Goal: Book appointment/travel/reservation

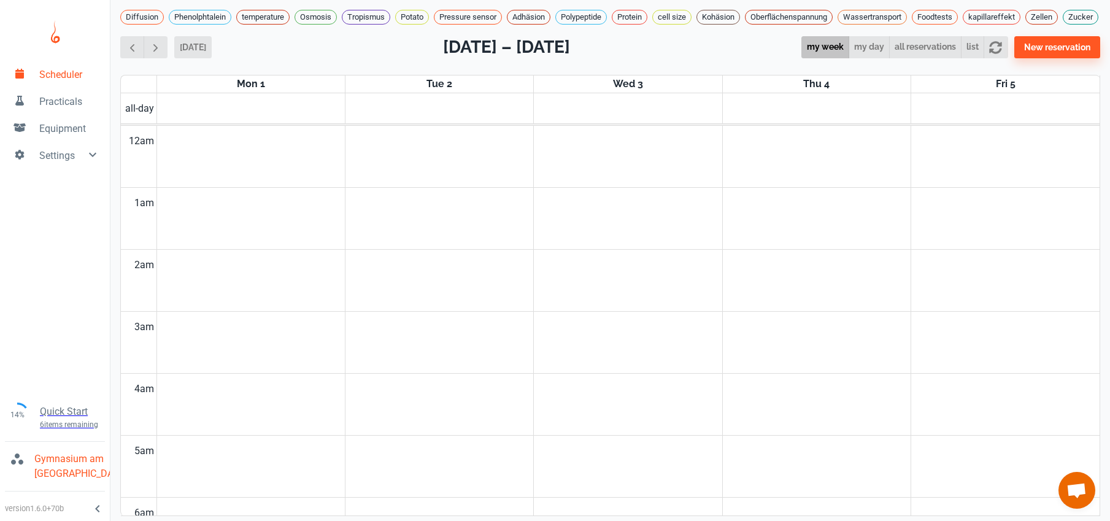
scroll to position [497, 0]
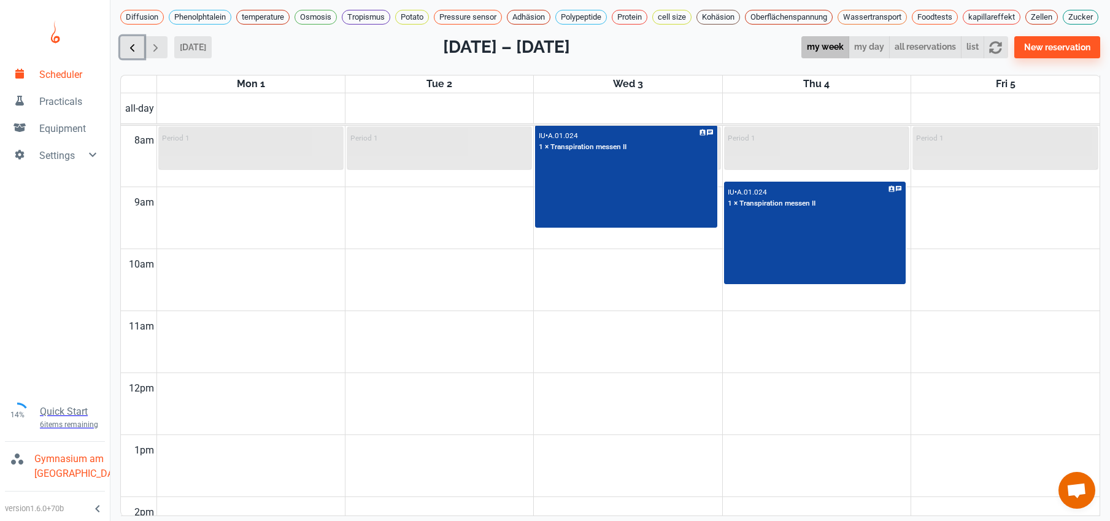
click at [137, 54] on span "button" at bounding box center [132, 47] width 13 height 13
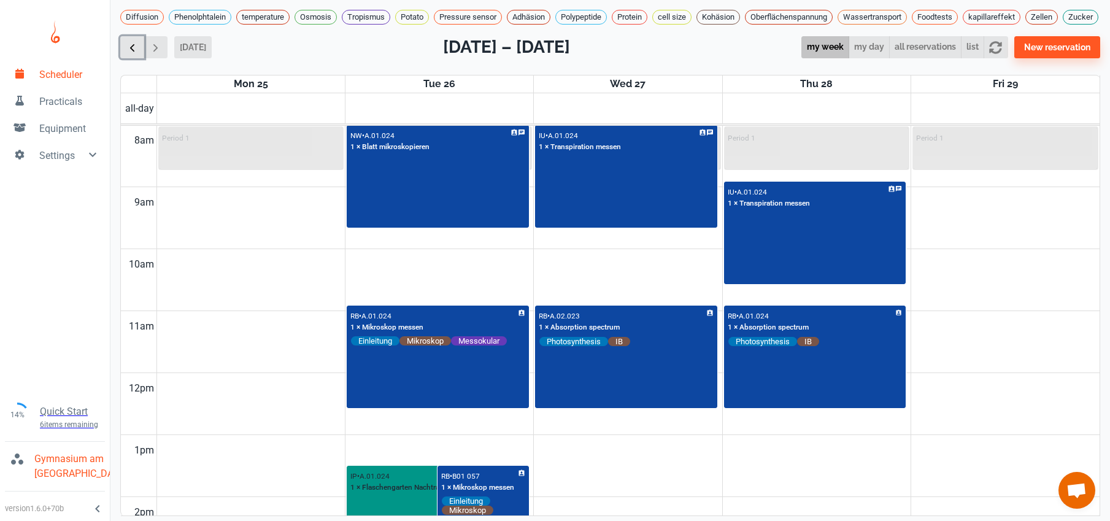
click at [137, 54] on span "button" at bounding box center [132, 47] width 13 height 13
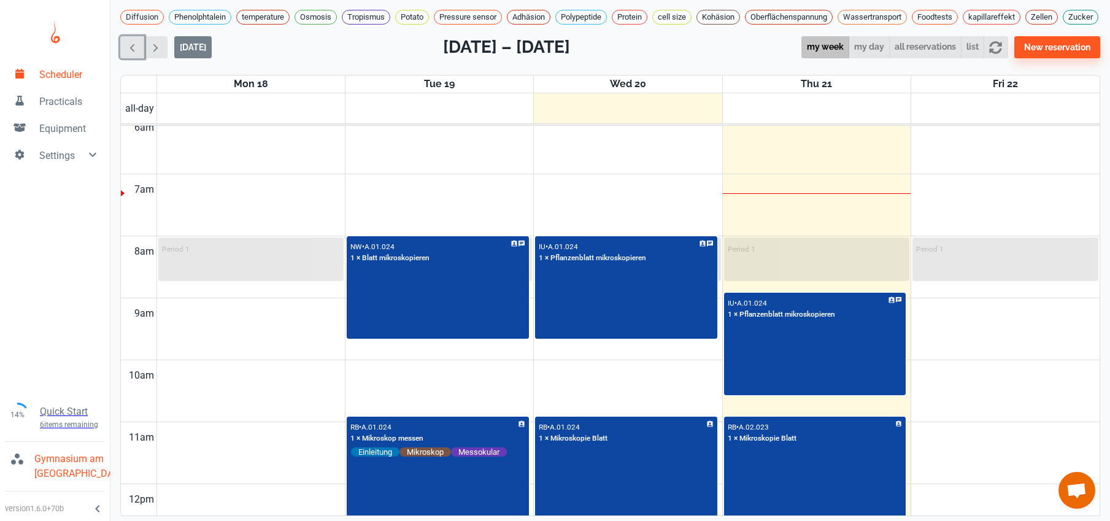
scroll to position [387, 0]
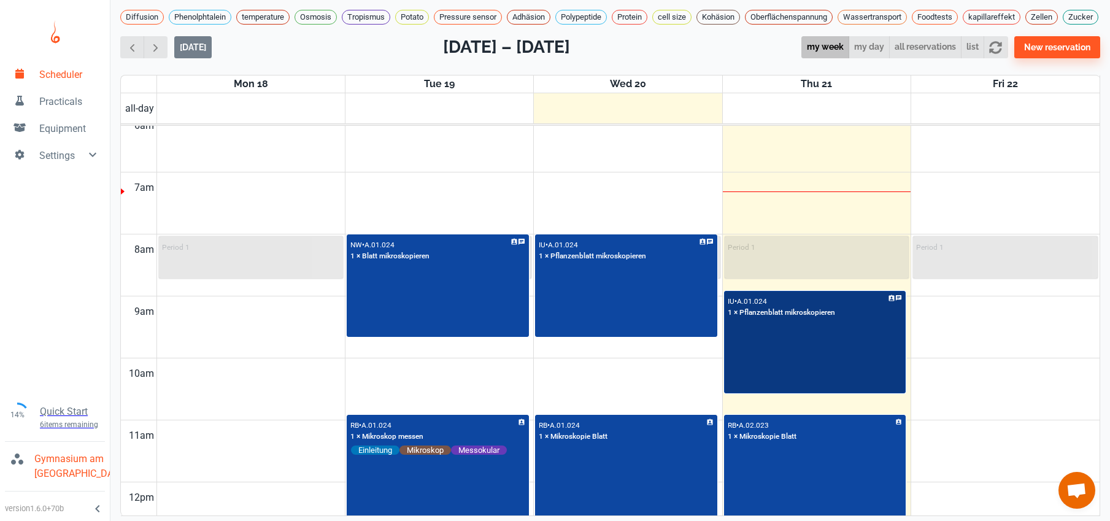
click at [827, 366] on div "IU • A.01.024 1 × Pflanzenblatt mikroskopieren" at bounding box center [816, 342] width 180 height 101
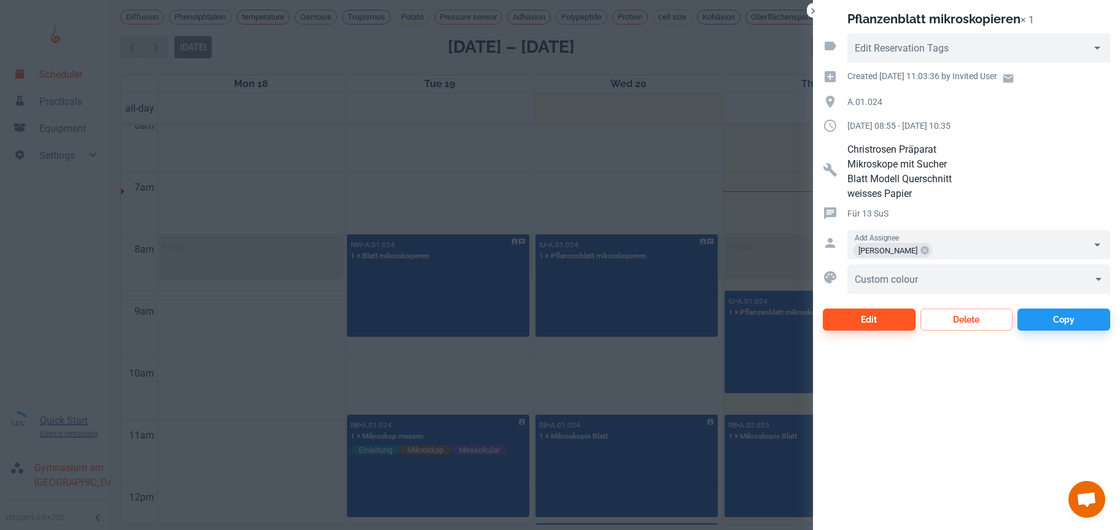
click at [724, 188] on div at bounding box center [560, 265] width 1120 height 530
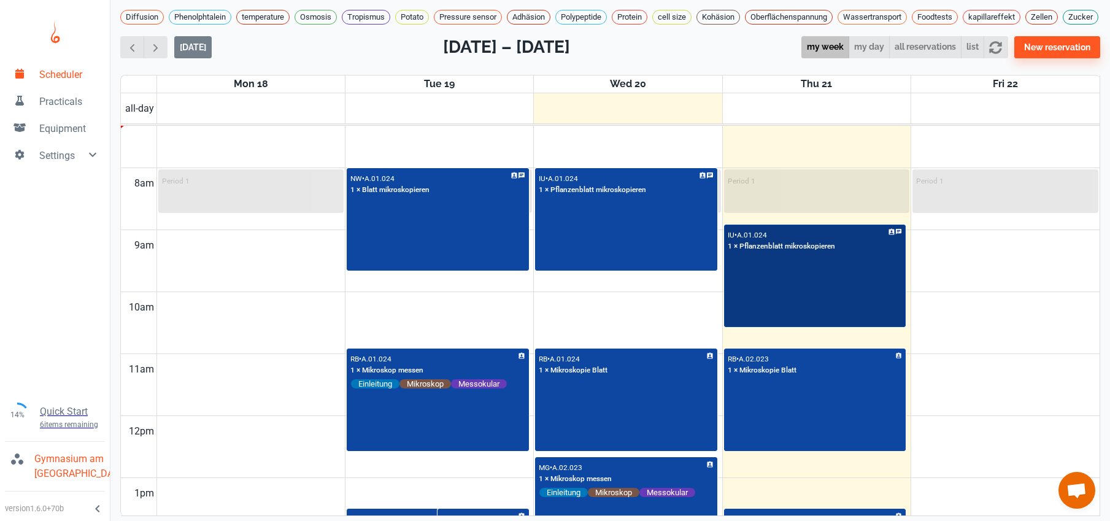
scroll to position [466, 0]
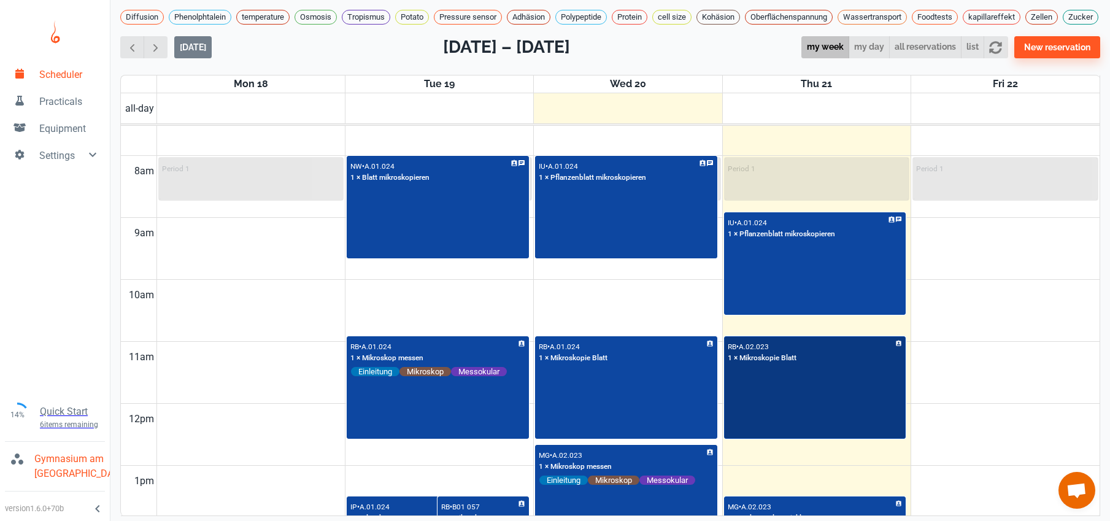
click at [783, 426] on div "RB • A.02.023 1 × Mikroskopie Blatt" at bounding box center [816, 388] width 180 height 101
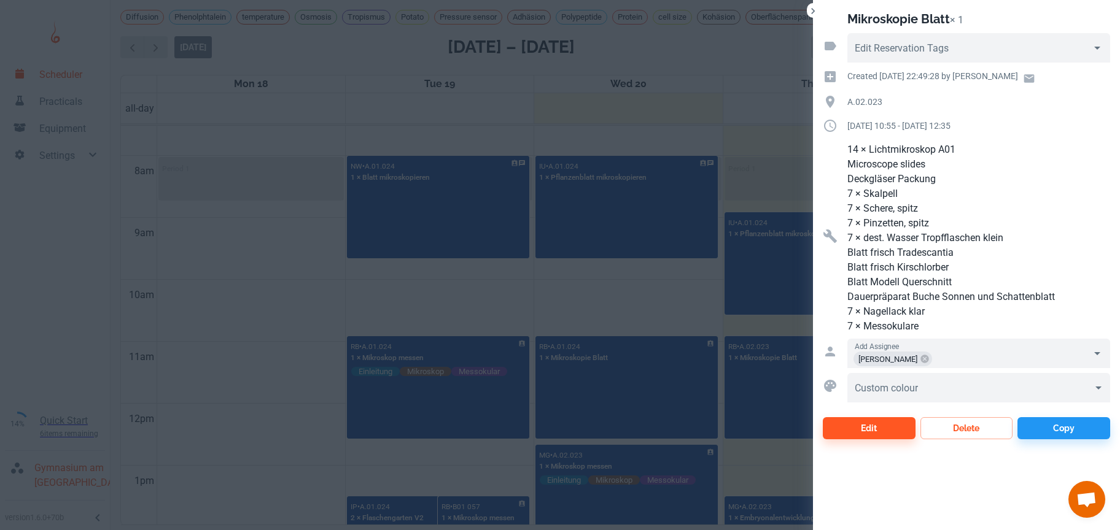
click at [658, 295] on div at bounding box center [560, 265] width 1120 height 530
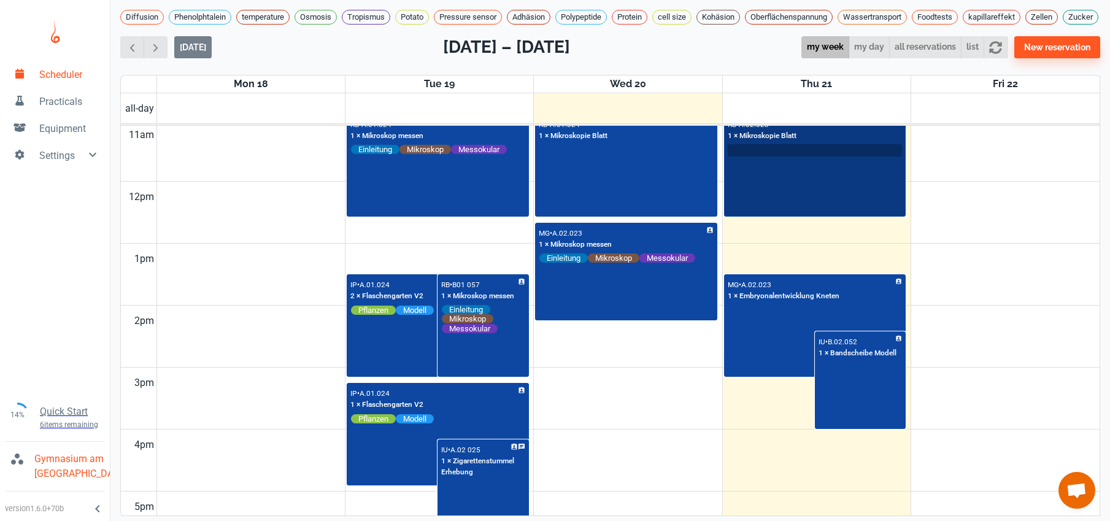
scroll to position [689, 0]
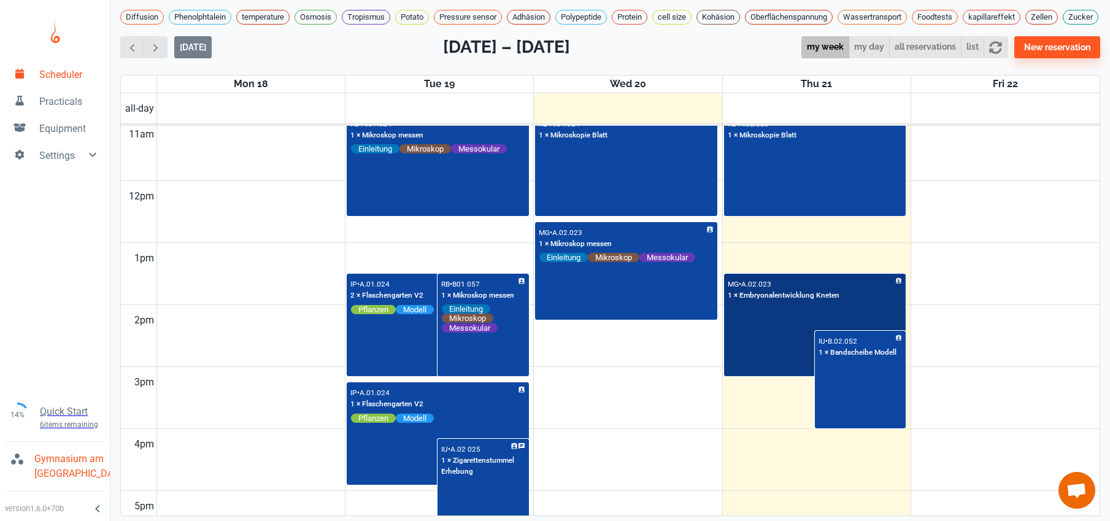
click at [767, 366] on div "MG • A.02.023 1 × Embryonalentwicklung Kneten" at bounding box center [816, 325] width 180 height 101
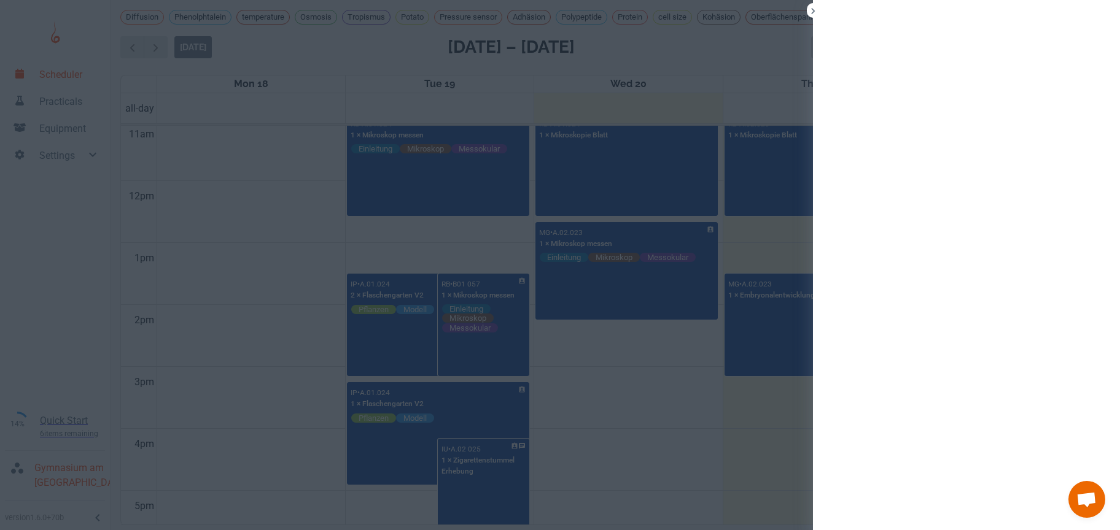
click at [766, 366] on div at bounding box center [560, 265] width 1120 height 530
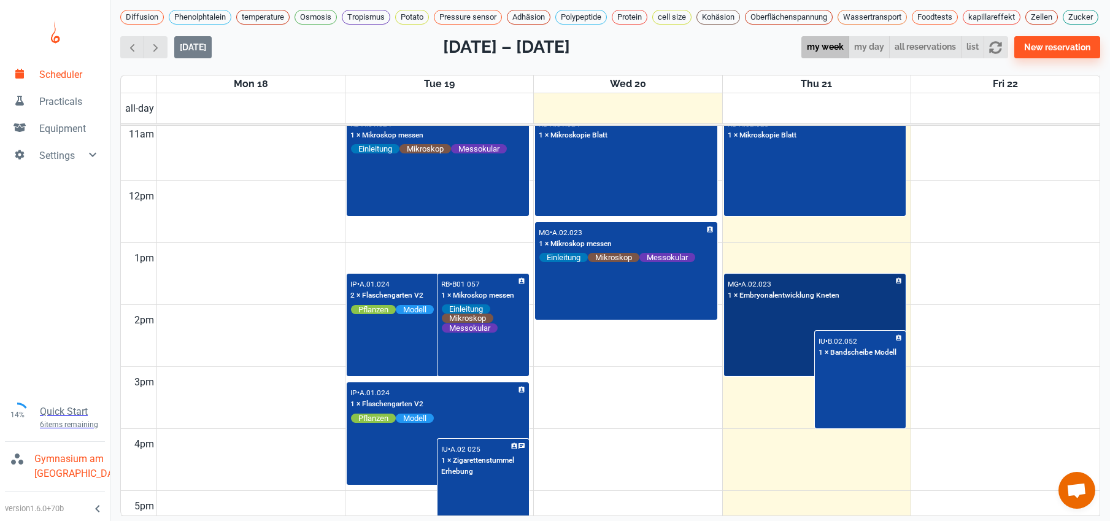
click at [757, 335] on div "MG • A.02.023 1 × Embryonalentwicklung Kneten" at bounding box center [816, 325] width 180 height 101
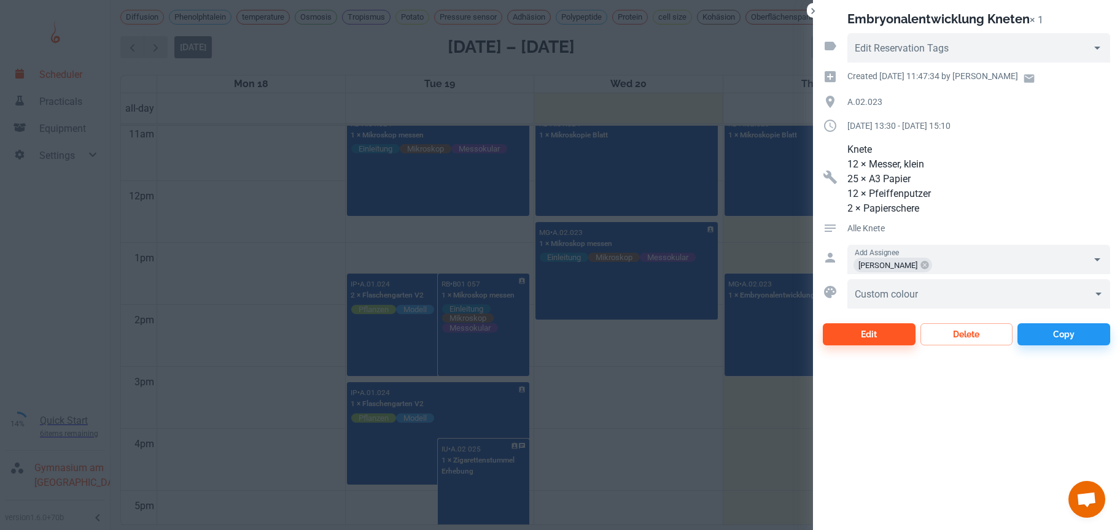
click at [701, 82] on div at bounding box center [560, 265] width 1120 height 530
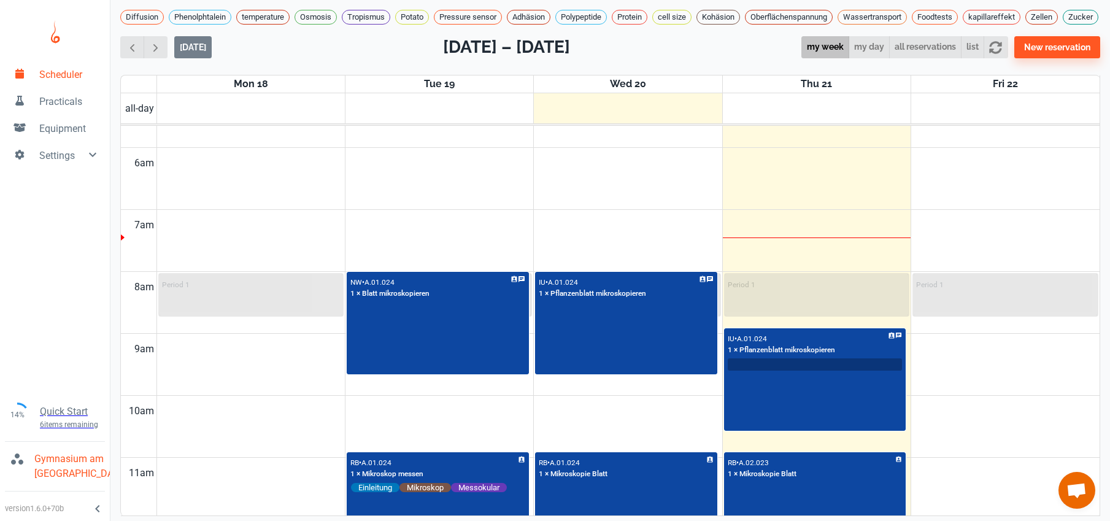
scroll to position [355, 0]
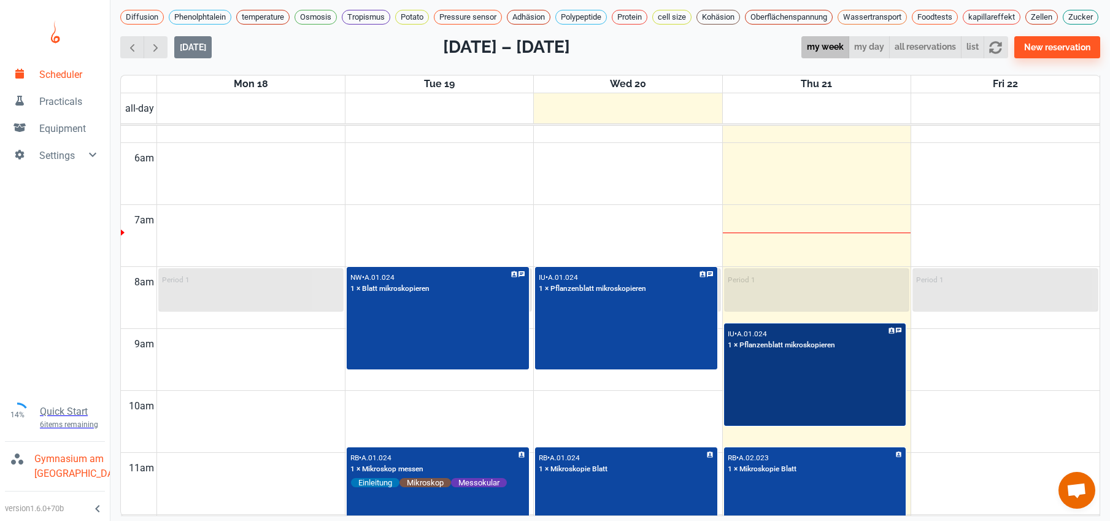
click at [796, 405] on div "IU • A.01.024 1 × Pflanzenblatt mikroskopieren" at bounding box center [816, 375] width 180 height 101
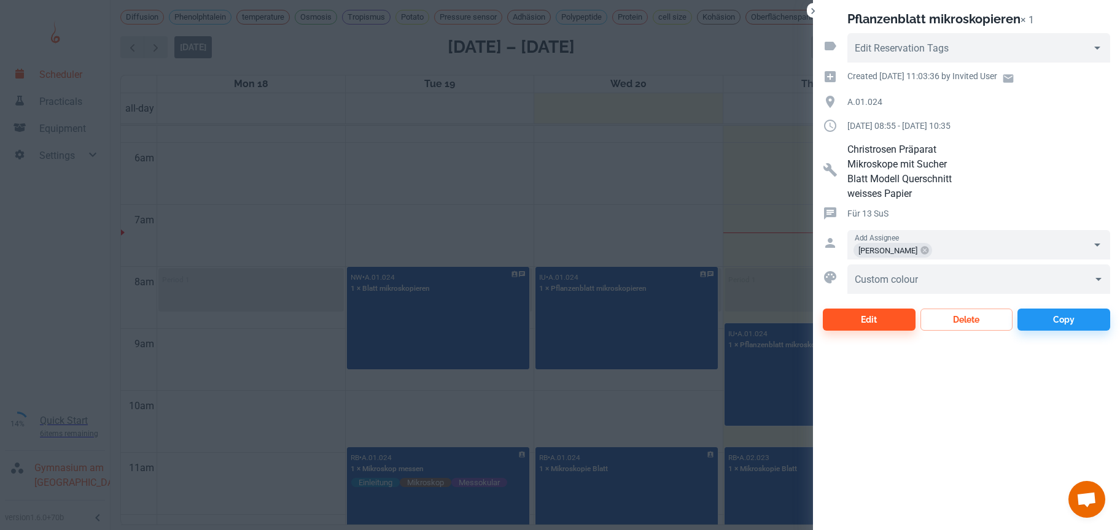
click at [633, 231] on div at bounding box center [560, 265] width 1120 height 530
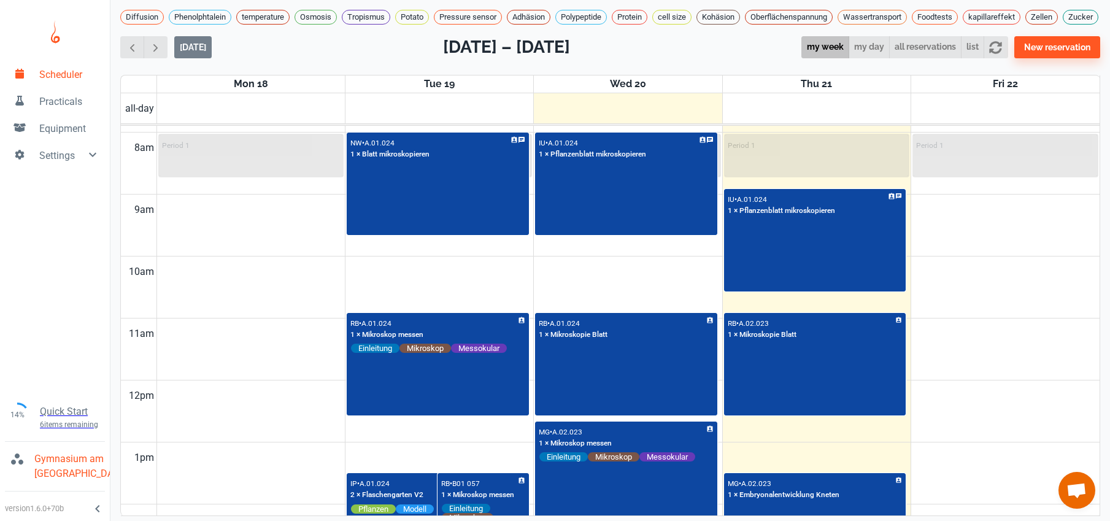
scroll to position [470, 0]
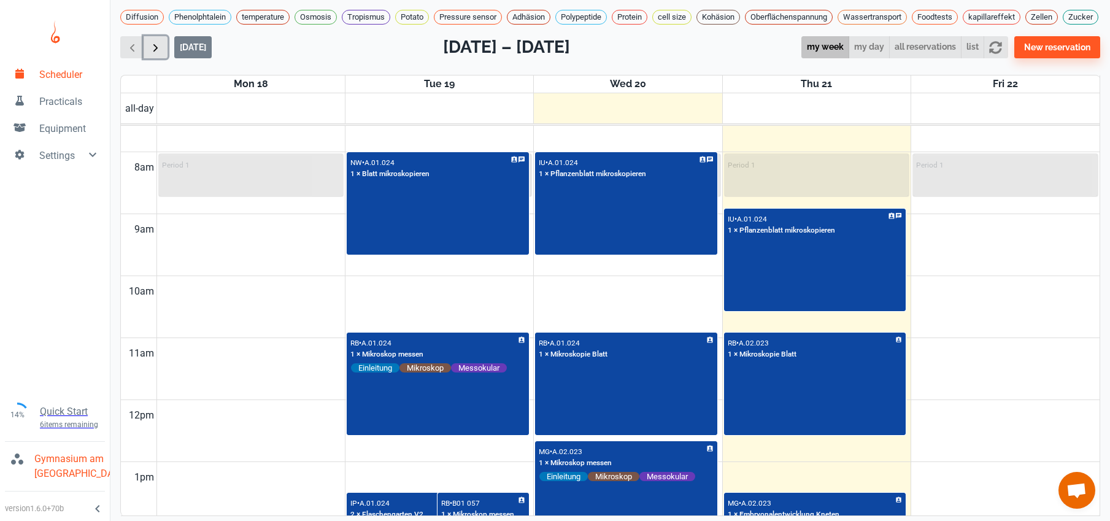
click at [153, 54] on span "button" at bounding box center [155, 47] width 13 height 13
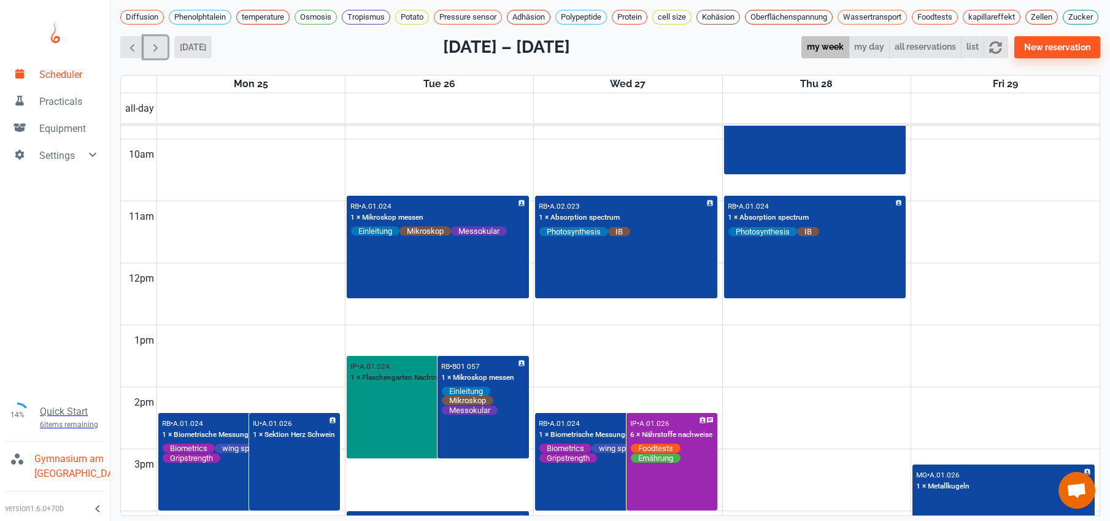
scroll to position [609, 0]
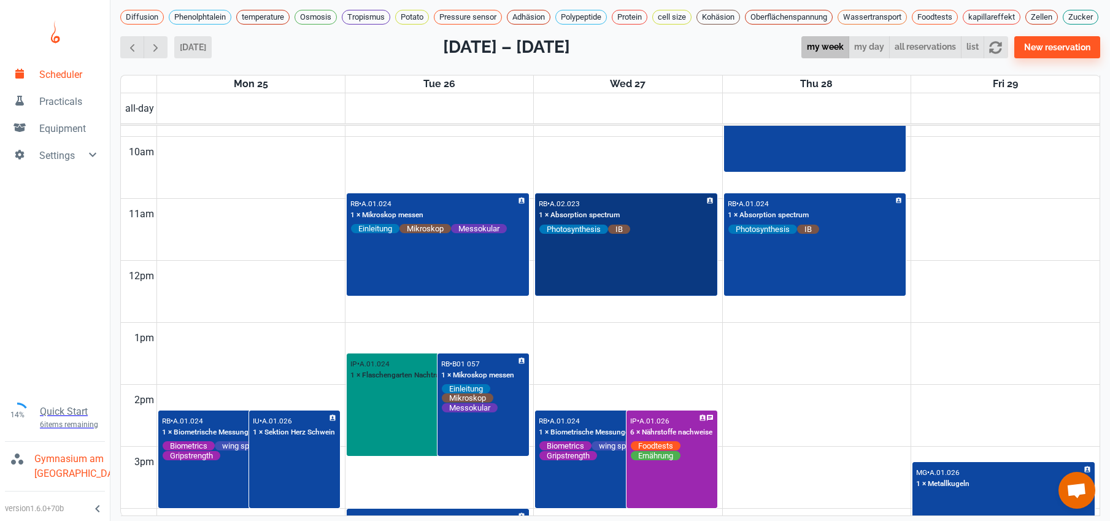
click at [567, 279] on div "RB • A.02.023 1 × Absorption spectrum Photosynthesis IB" at bounding box center [626, 245] width 180 height 101
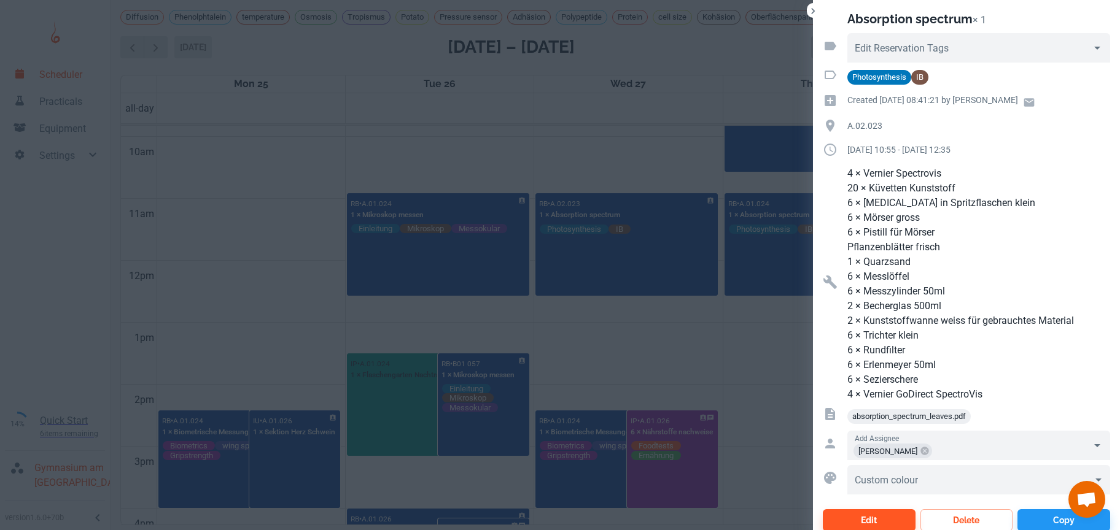
click at [611, 349] on div at bounding box center [560, 265] width 1120 height 530
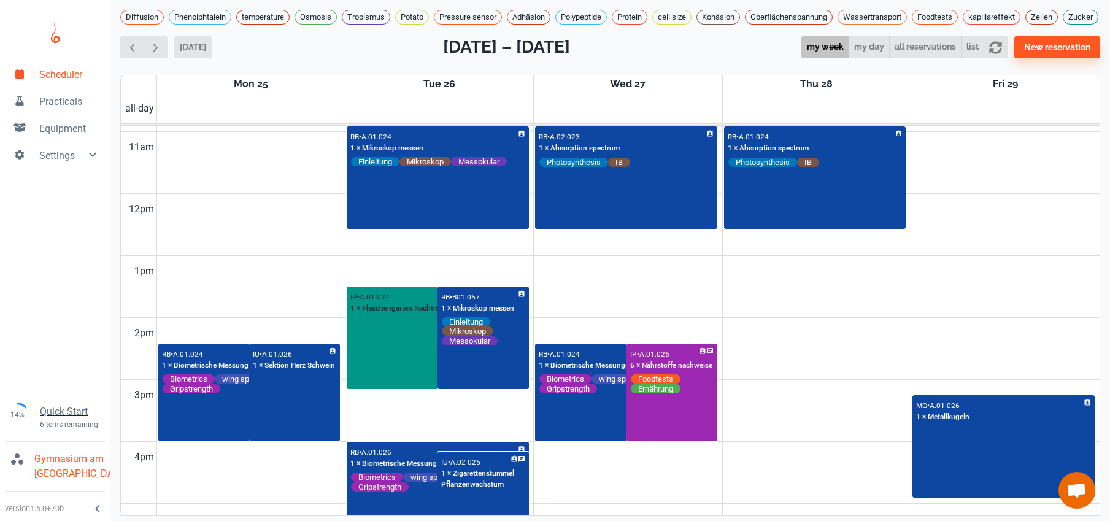
scroll to position [605, 0]
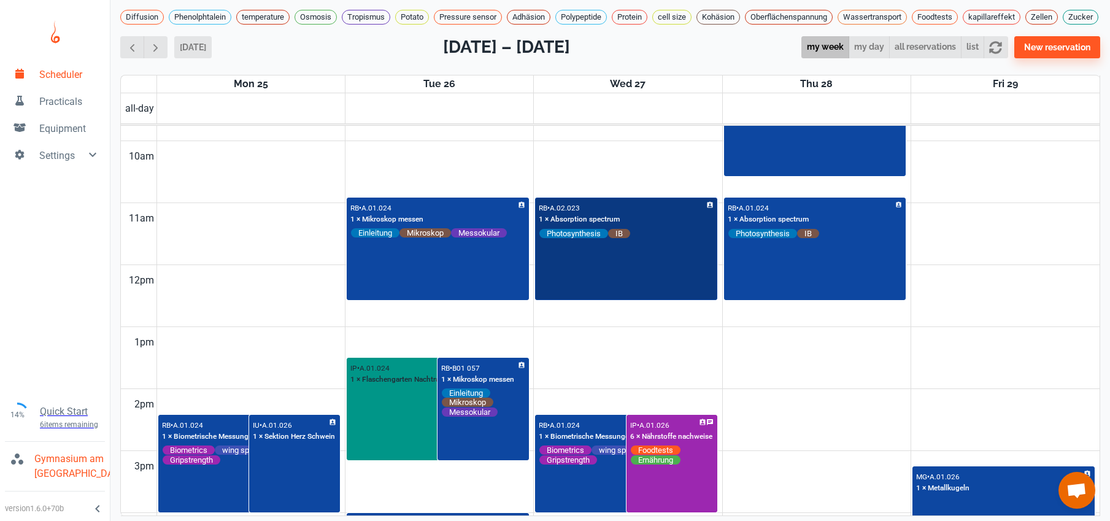
click at [646, 287] on div "RB • A.02.023 1 × Absorption spectrum Photosynthesis IB" at bounding box center [626, 249] width 180 height 101
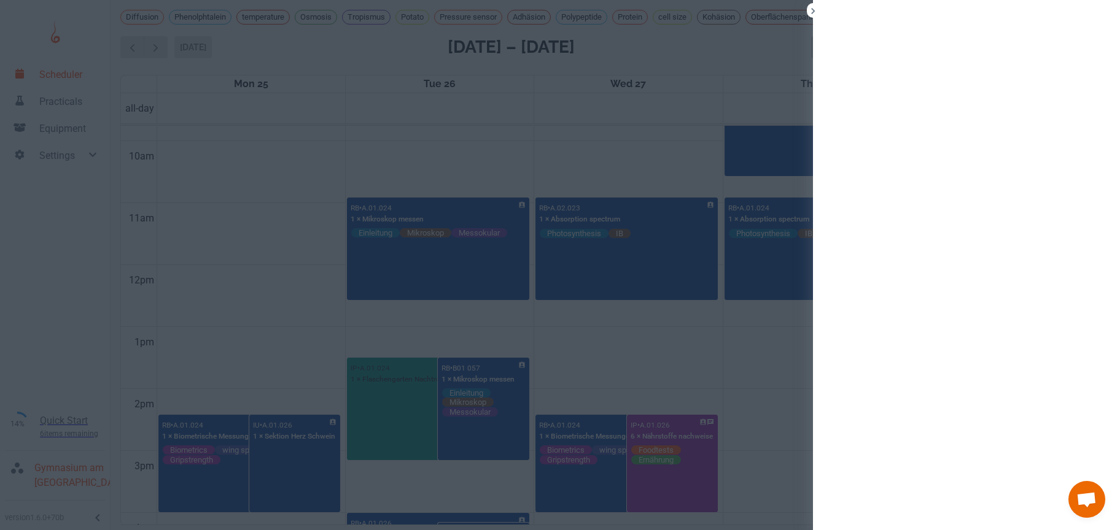
click at [596, 378] on div at bounding box center [560, 265] width 1120 height 530
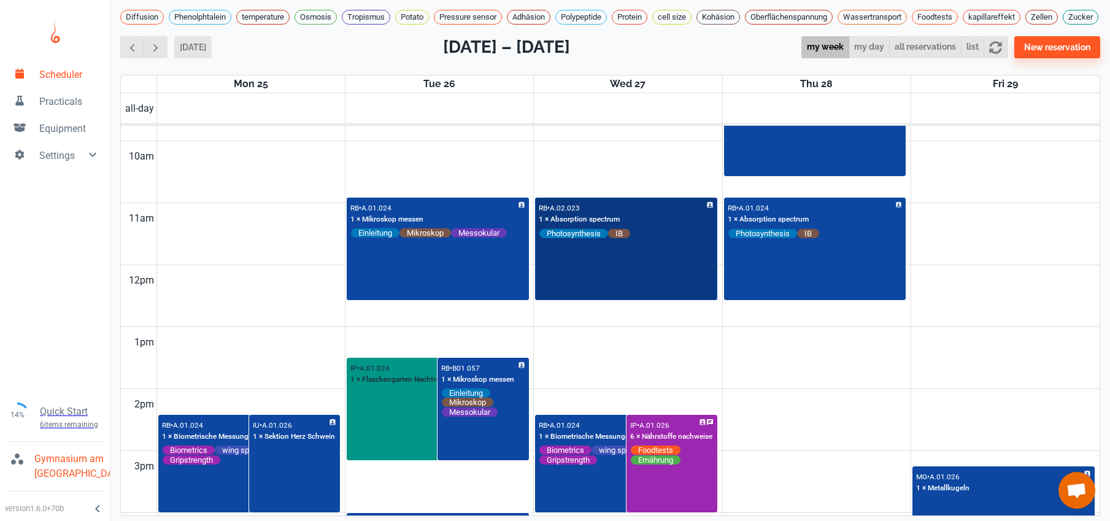
click at [630, 258] on div "RB • A.02.023 1 × Absorption spectrum Photosynthesis IB" at bounding box center [626, 249] width 180 height 101
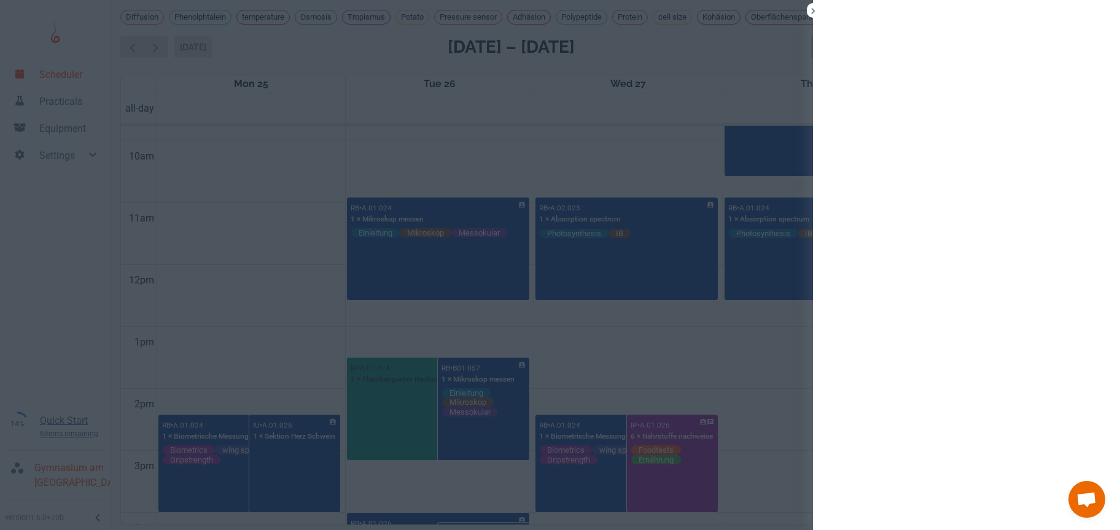
click at [754, 281] on div at bounding box center [560, 265] width 1120 height 530
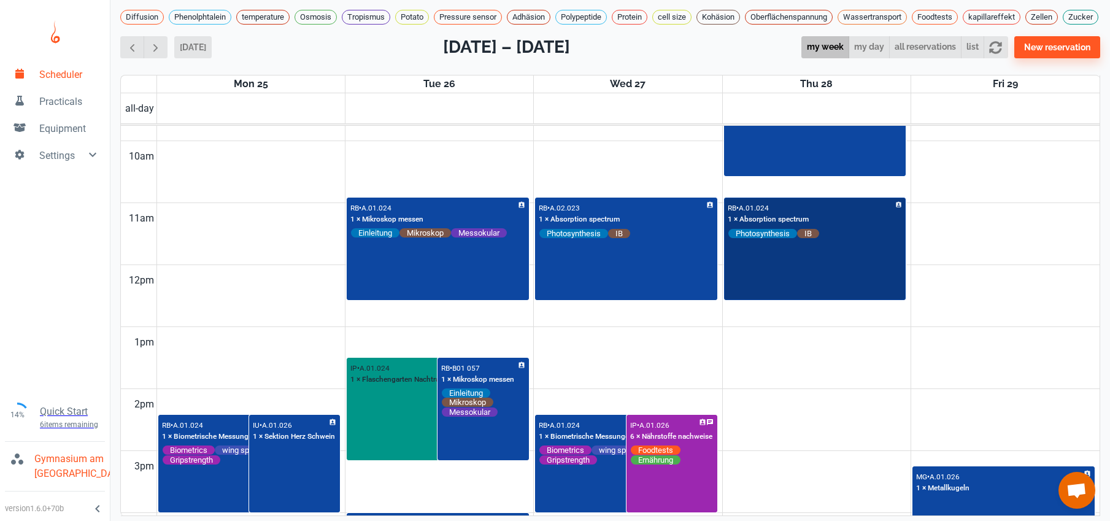
click at [754, 281] on div "RB • A.01.024 1 × Absorption spectrum Photosynthesis IB" at bounding box center [816, 249] width 180 height 101
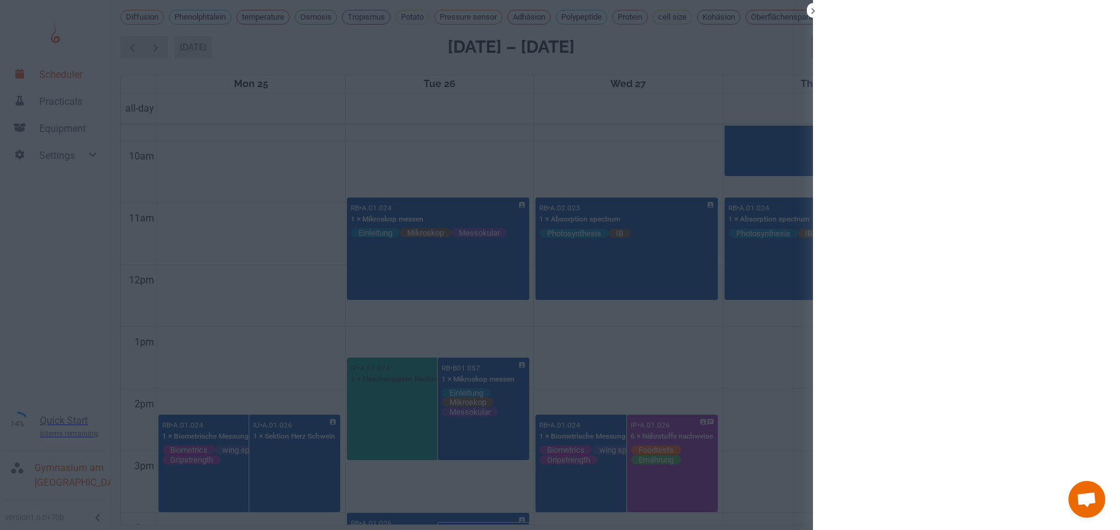
click at [587, 158] on div at bounding box center [560, 265] width 1120 height 530
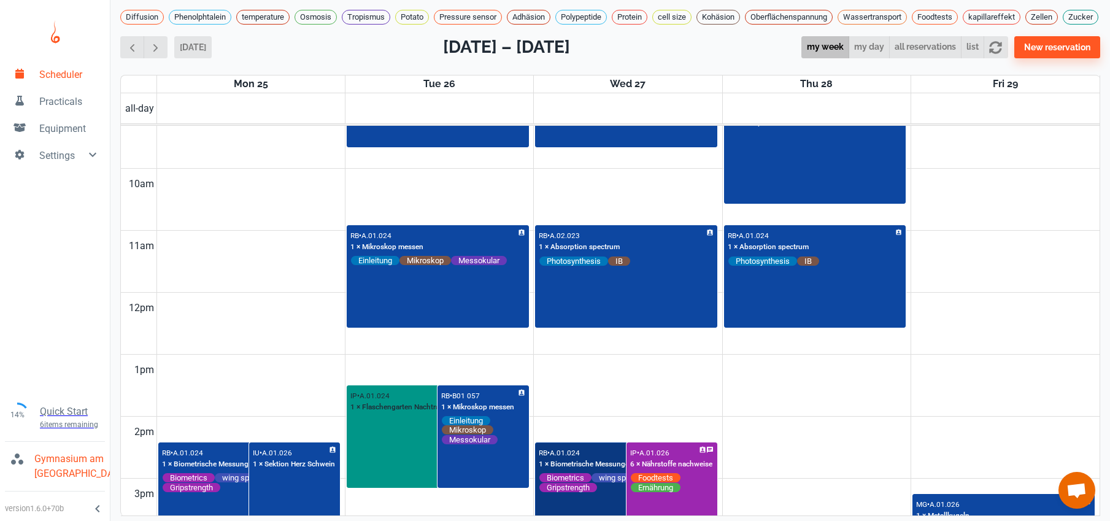
scroll to position [549, 0]
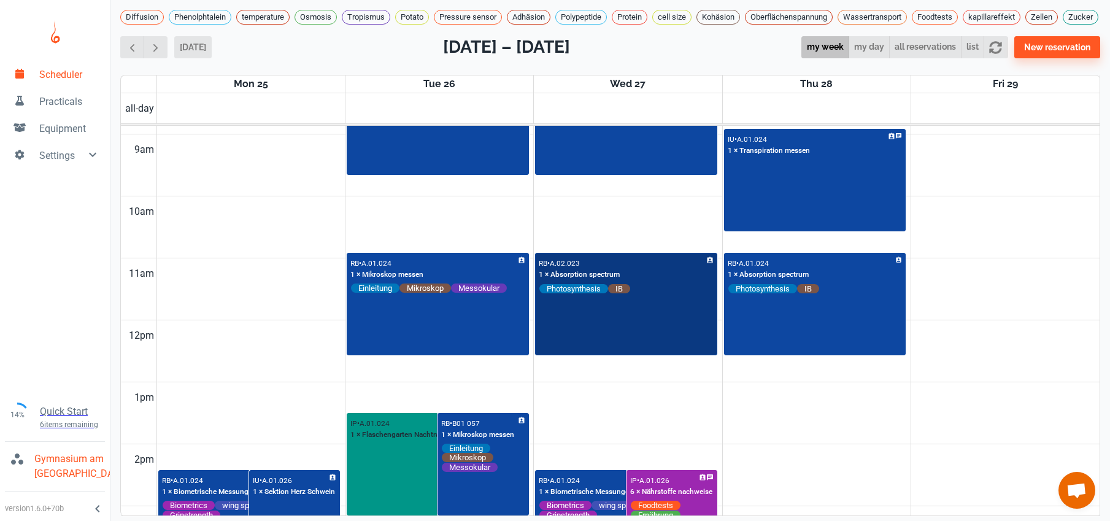
click at [581, 322] on div "RB • A.02.023 1 × Absorption spectrum Photosynthesis IB" at bounding box center [626, 304] width 180 height 101
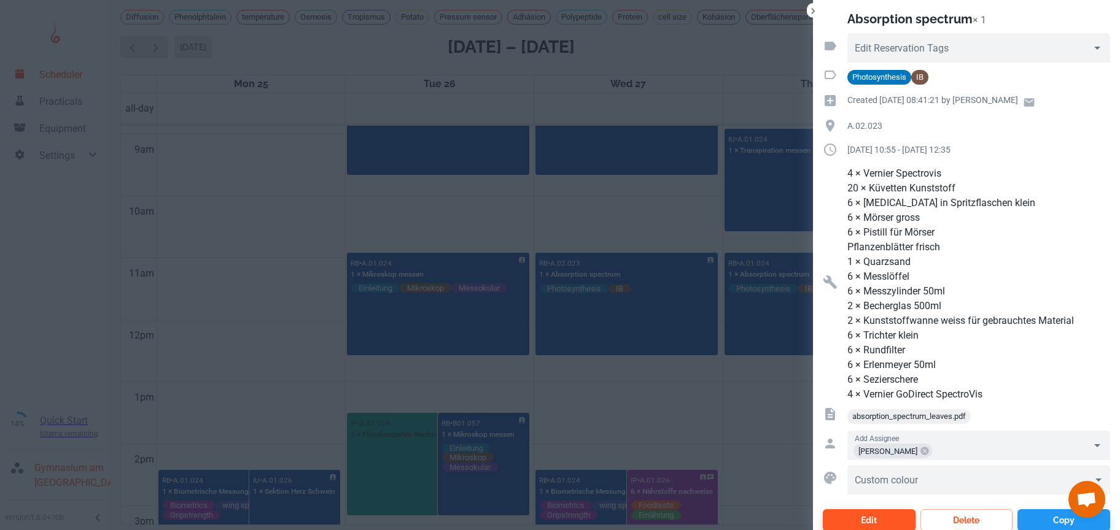
click at [662, 410] on div at bounding box center [560, 265] width 1120 height 530
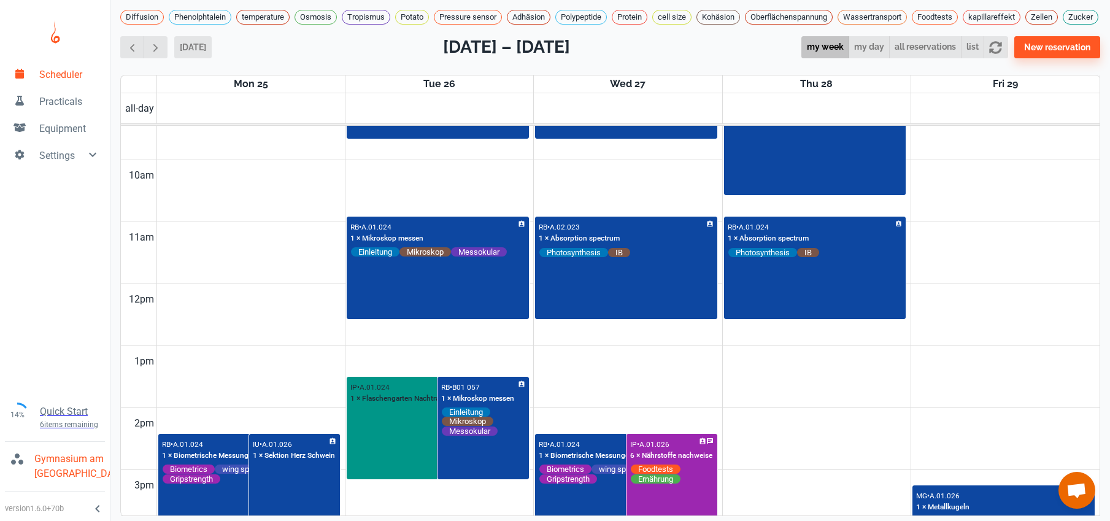
scroll to position [601, 0]
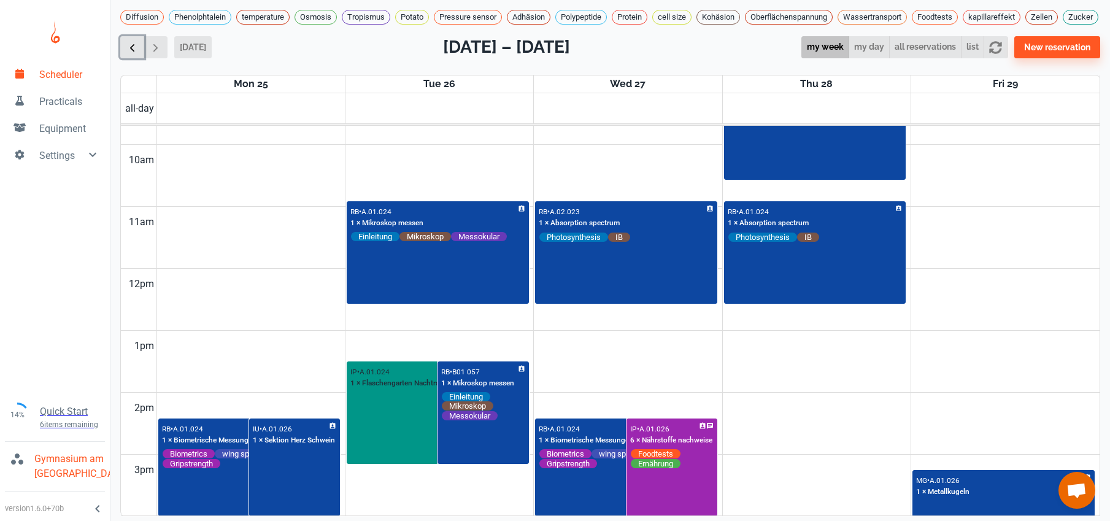
click at [127, 51] on span "button" at bounding box center [132, 47] width 13 height 13
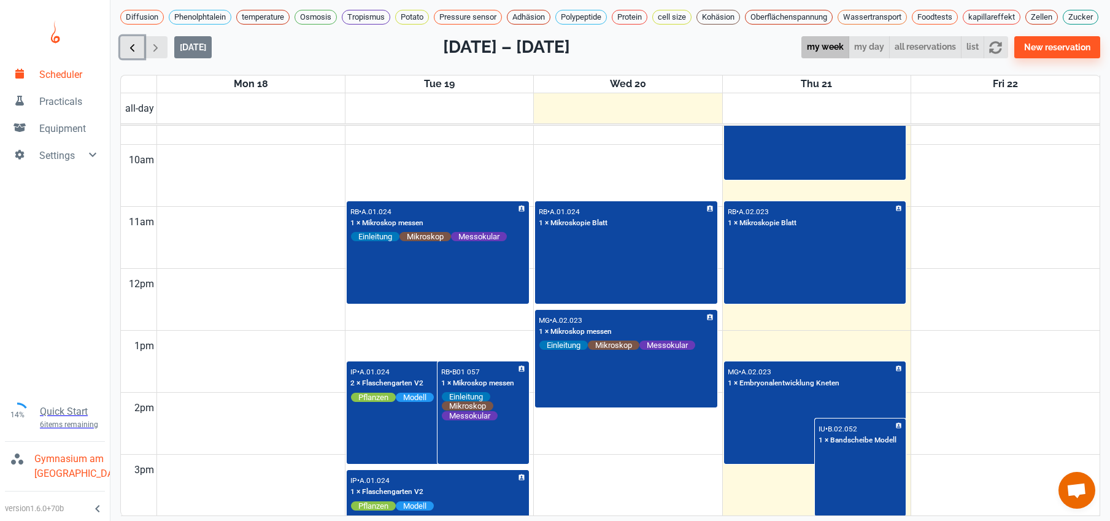
scroll to position [497, 0]
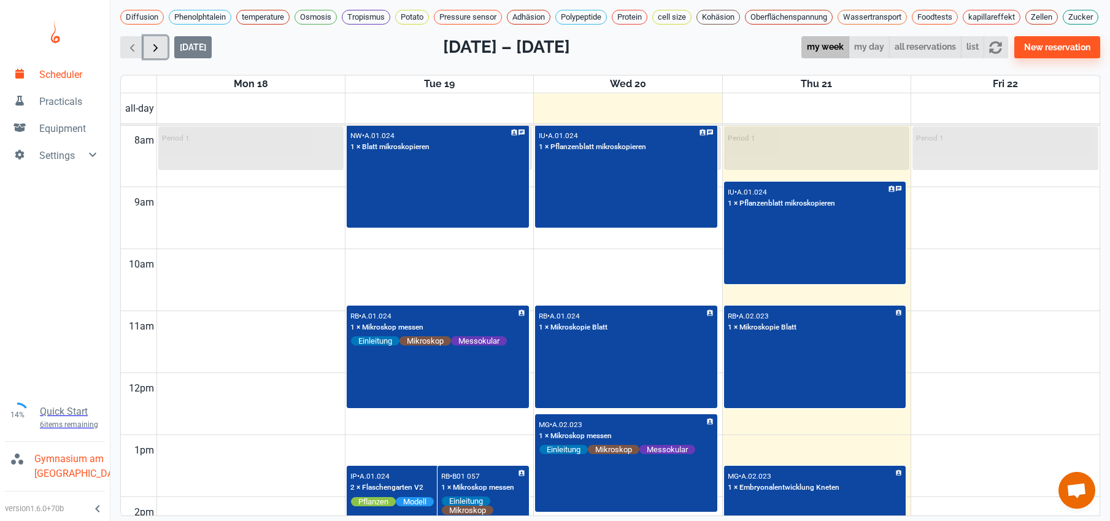
click at [163, 59] on button "button" at bounding box center [156, 47] width 24 height 23
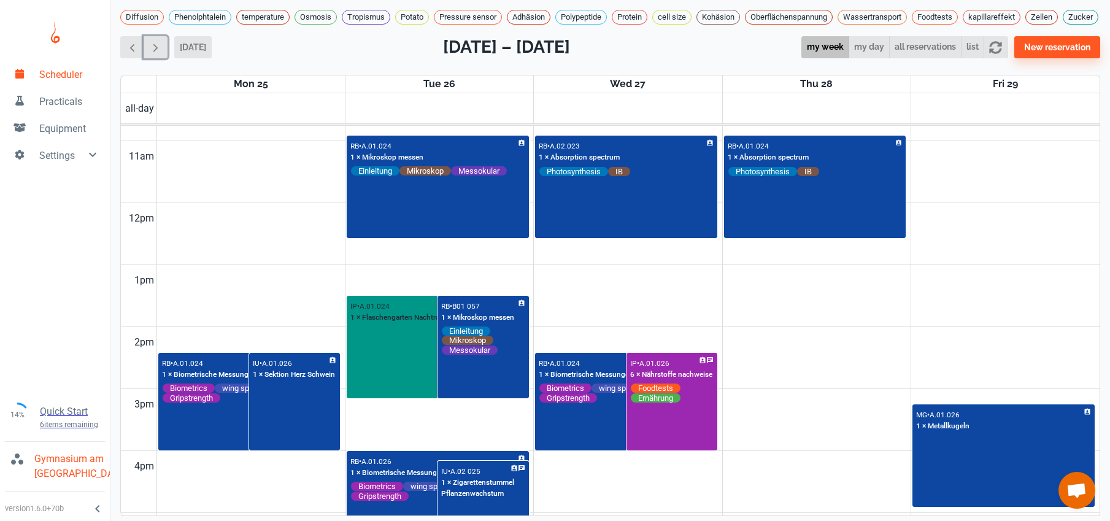
scroll to position [675, 0]
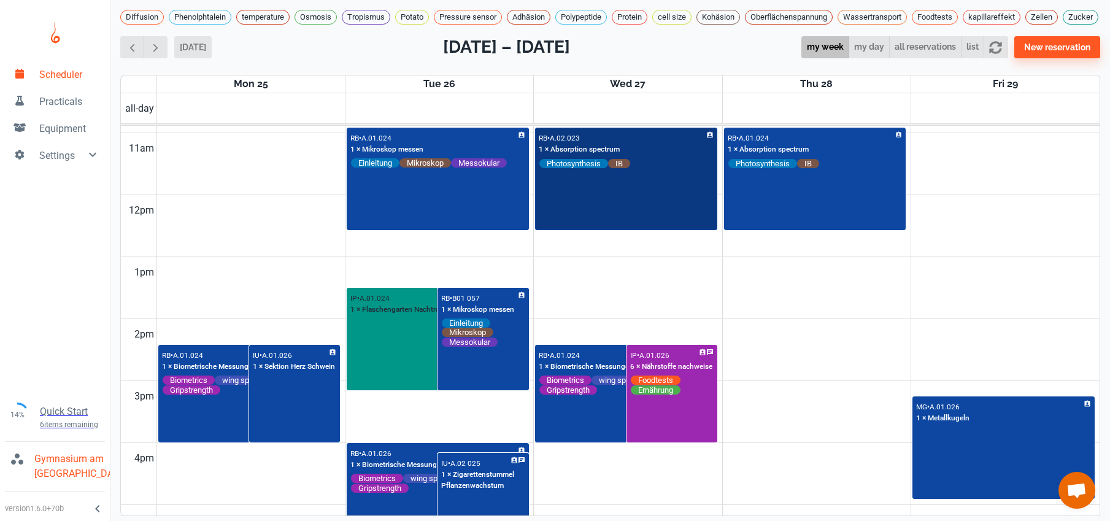
click at [617, 223] on div "RB • A.02.023 1 × Absorption spectrum Photosynthesis IB" at bounding box center [626, 179] width 180 height 101
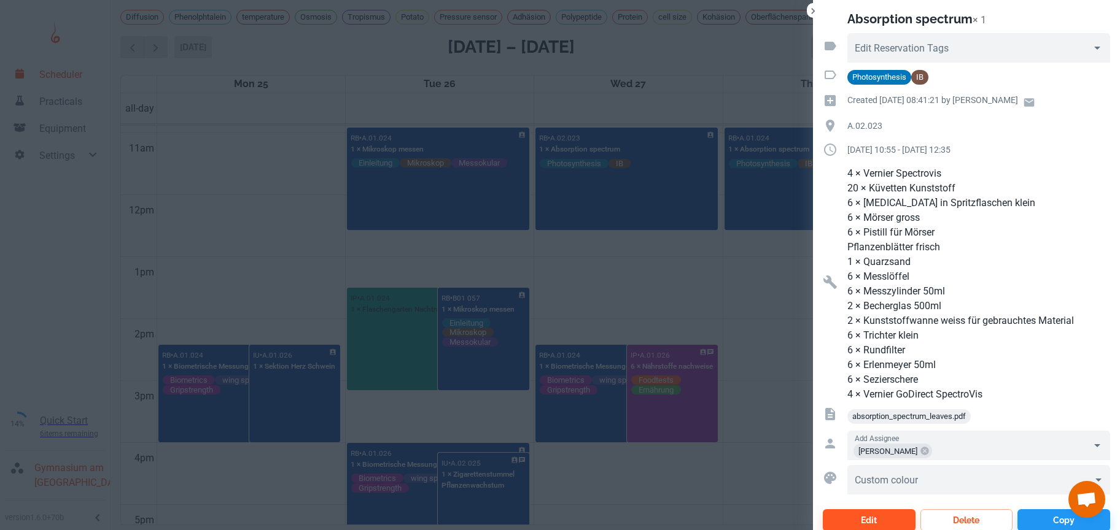
click at [203, 230] on div at bounding box center [560, 265] width 1120 height 530
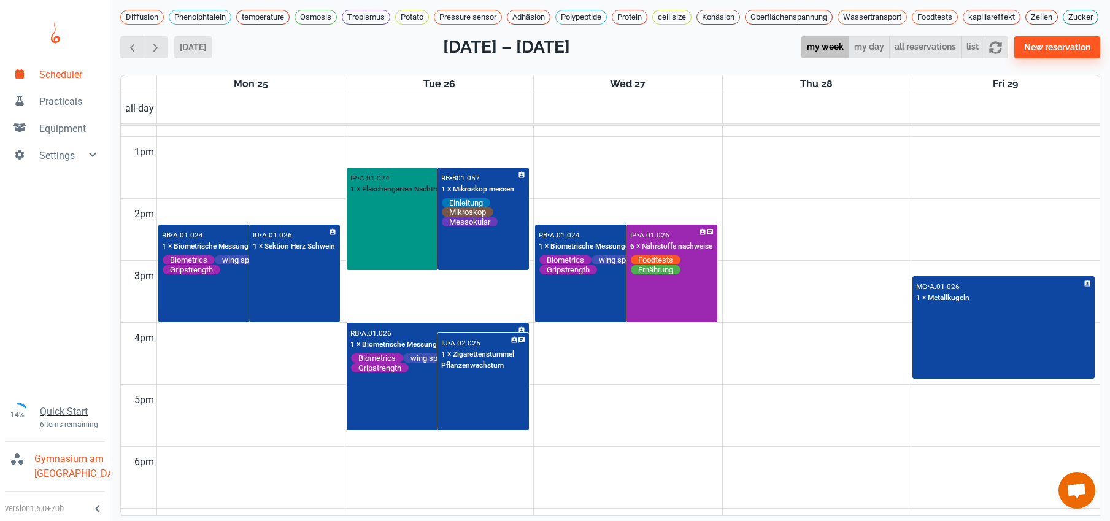
scroll to position [748, 0]
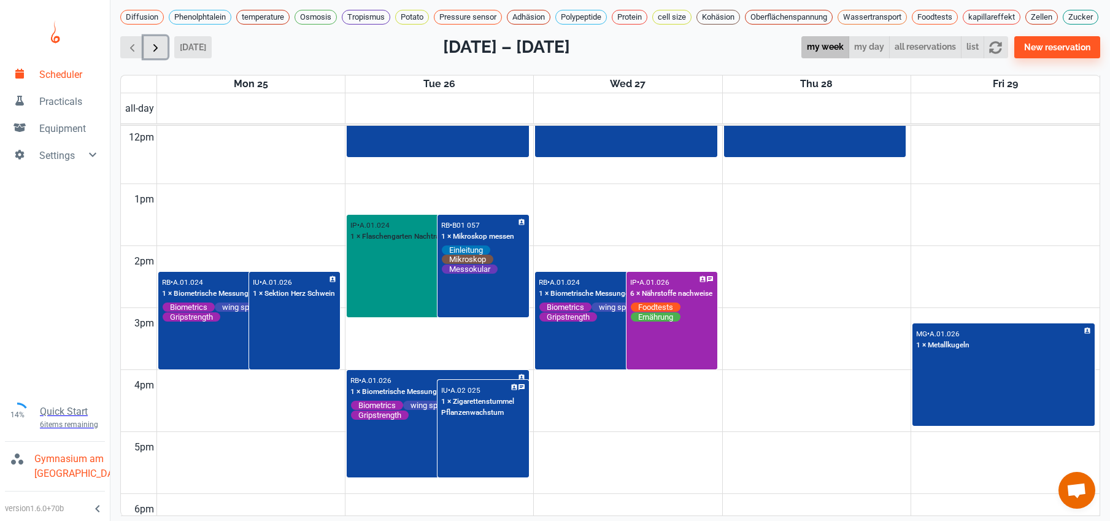
click at [153, 54] on span "button" at bounding box center [155, 47] width 13 height 13
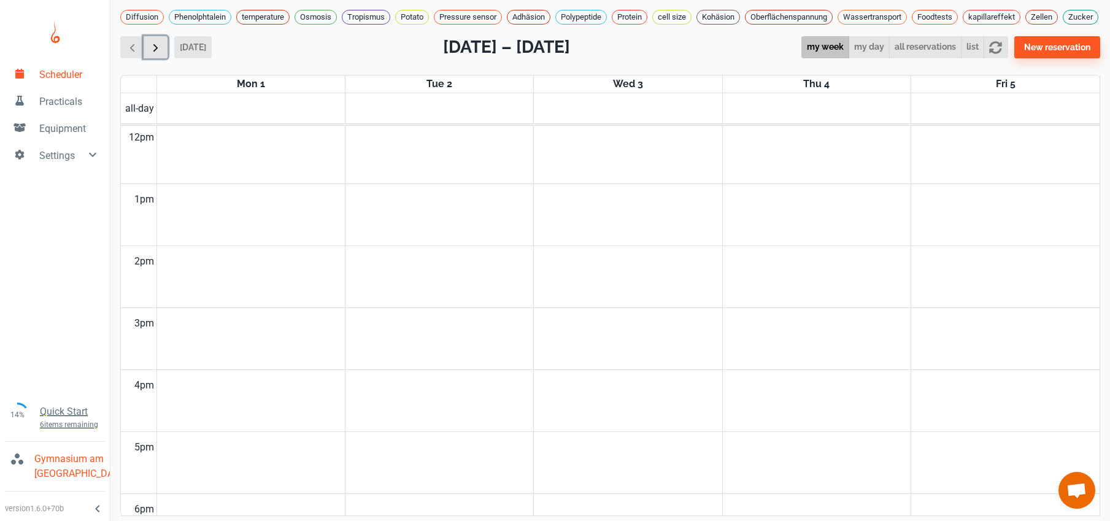
scroll to position [497, 0]
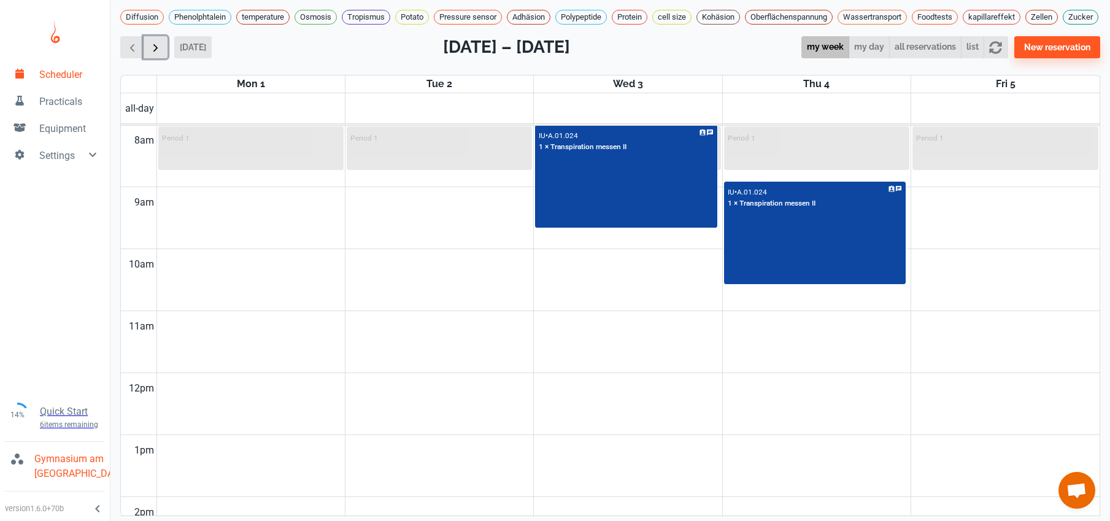
click at [153, 54] on span "button" at bounding box center [155, 47] width 13 height 13
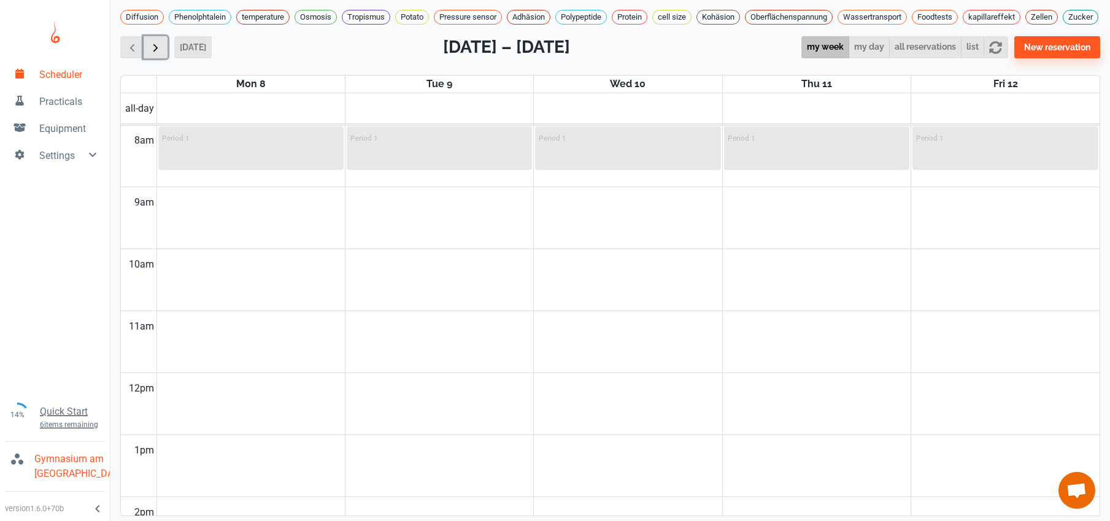
click at [153, 54] on span "button" at bounding box center [155, 47] width 13 height 13
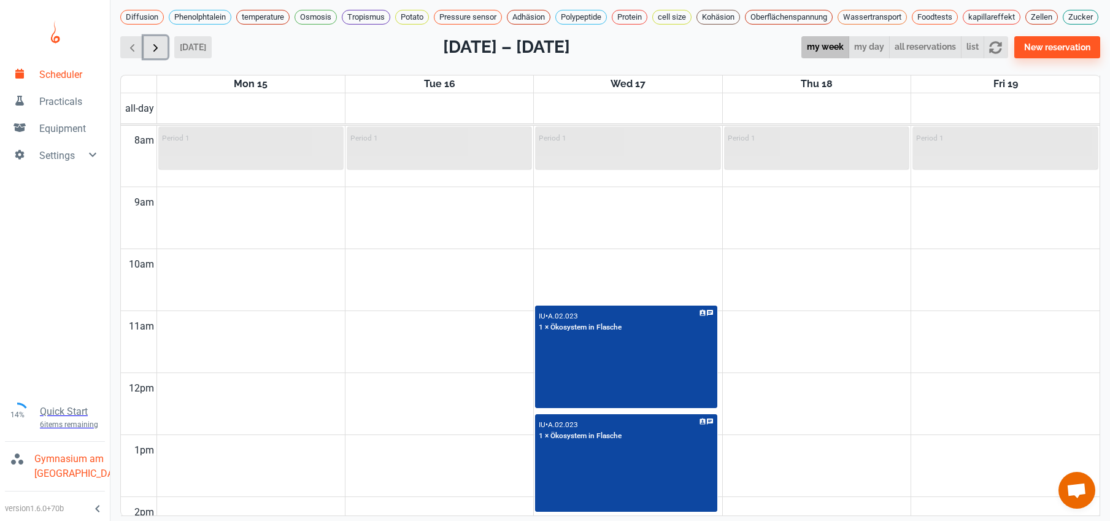
click at [156, 53] on span "button" at bounding box center [155, 47] width 13 height 13
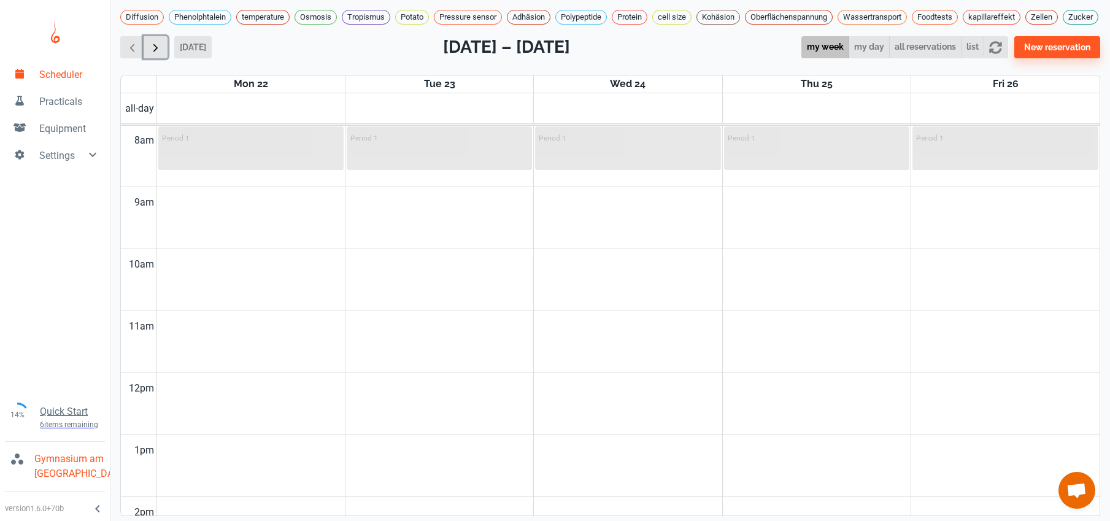
click at [156, 53] on span "button" at bounding box center [155, 47] width 13 height 13
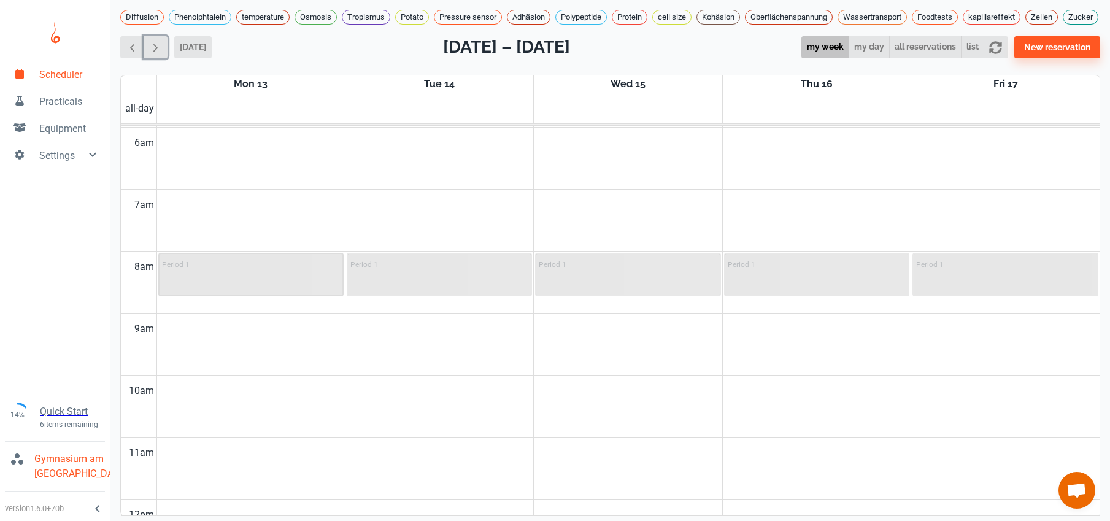
scroll to position [346, 0]
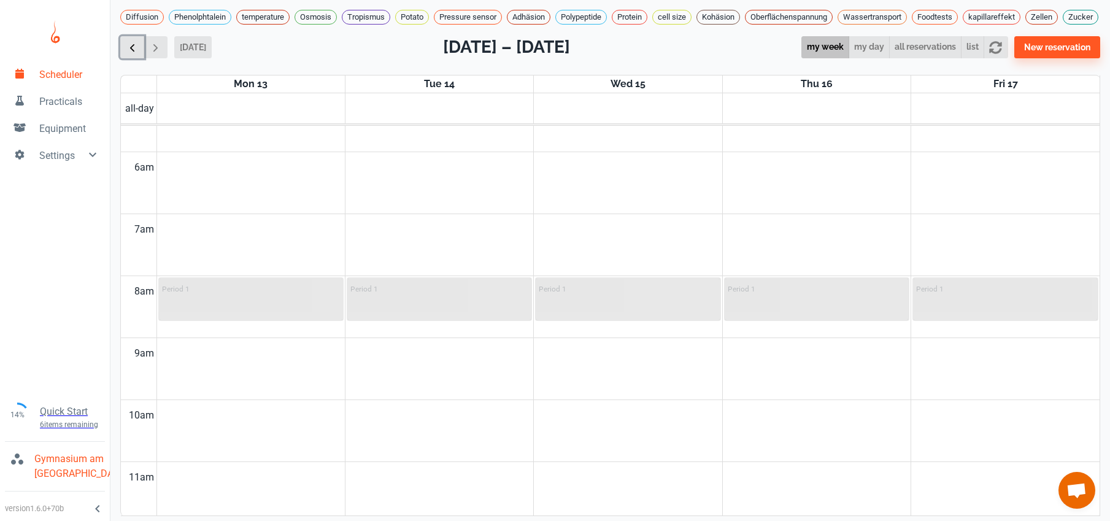
click at [135, 54] on span "button" at bounding box center [132, 47] width 13 height 13
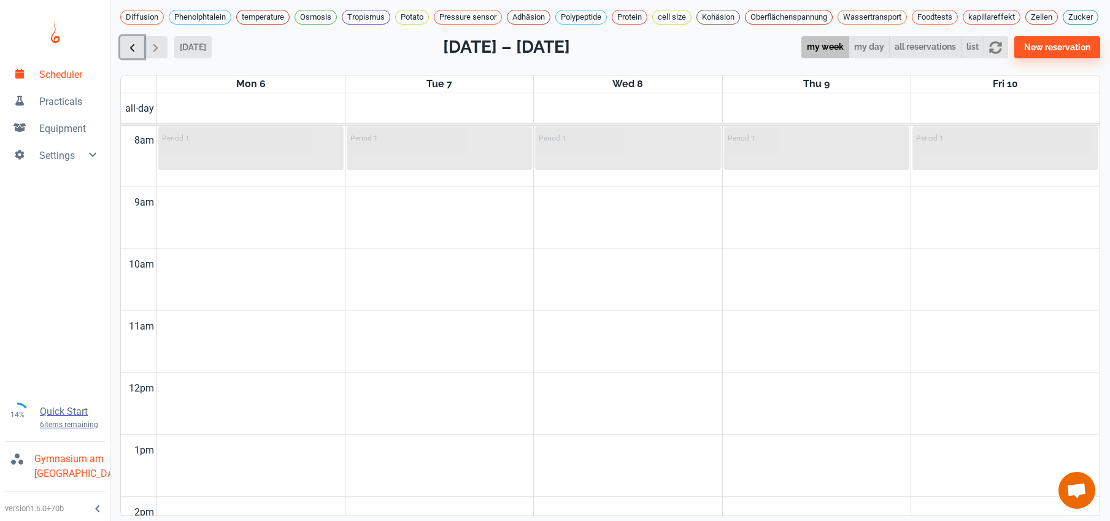
click at [135, 54] on span "button" at bounding box center [132, 47] width 13 height 13
click at [136, 54] on span "button" at bounding box center [132, 47] width 13 height 13
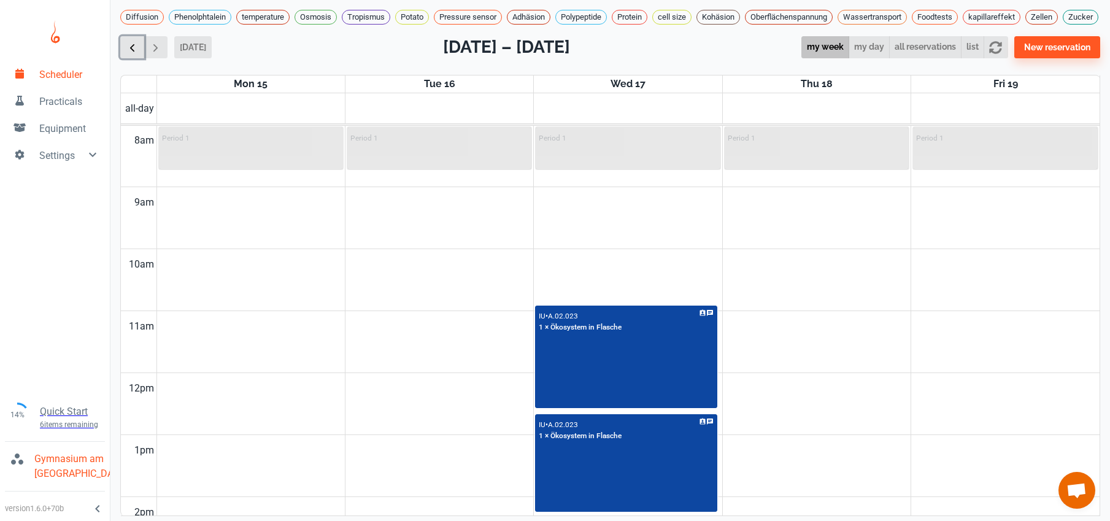
click at [136, 54] on span "button" at bounding box center [132, 47] width 13 height 13
